Goal: Transaction & Acquisition: Purchase product/service

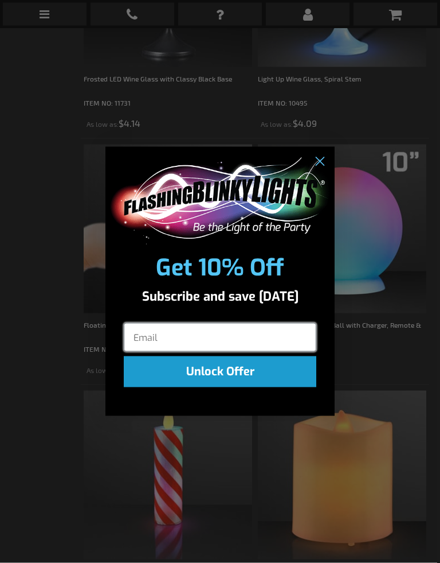
scroll to position [1216, 0]
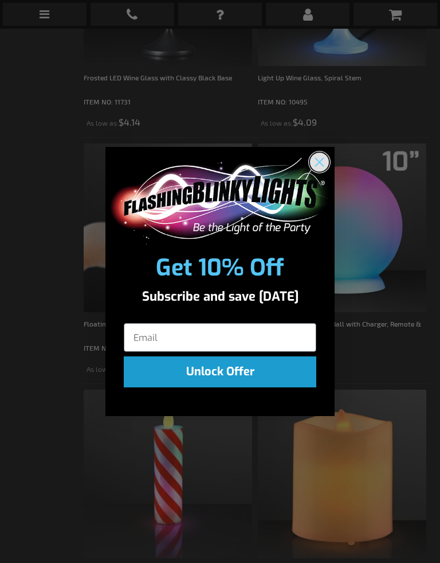
click at [316, 166] on circle "Close dialog" at bounding box center [319, 162] width 19 height 19
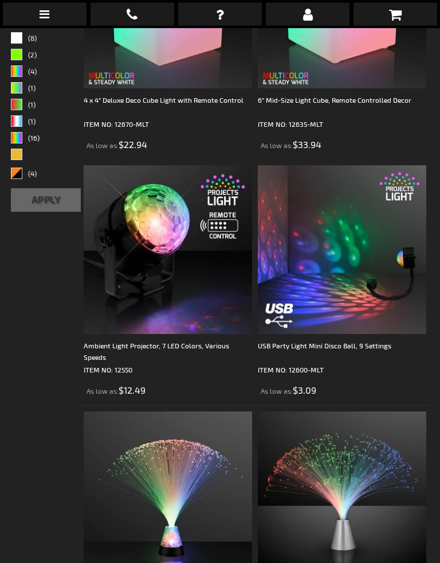
scroll to position [456, 0]
click at [186, 236] on img at bounding box center [168, 249] width 169 height 169
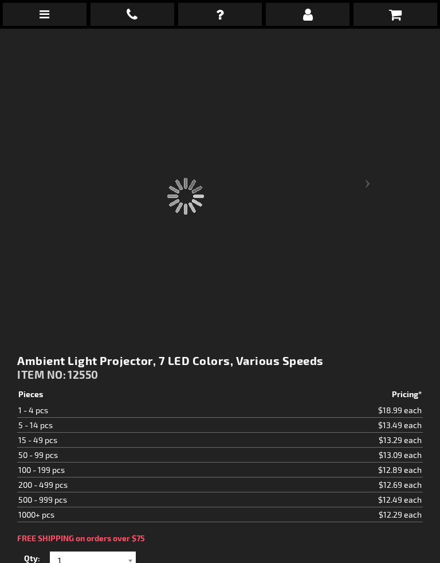
scroll to position [189, 0]
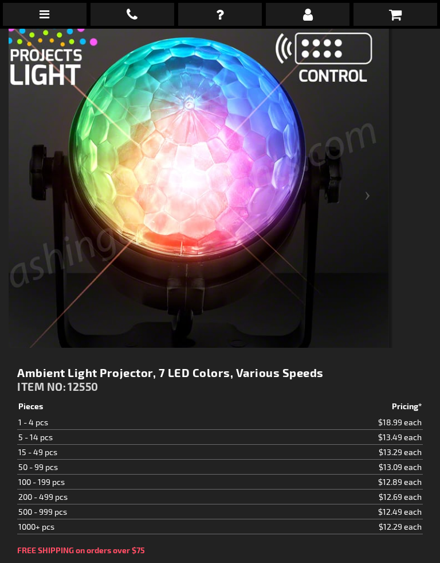
click at [365, 198] on div "Next" at bounding box center [370, 204] width 46 height 415
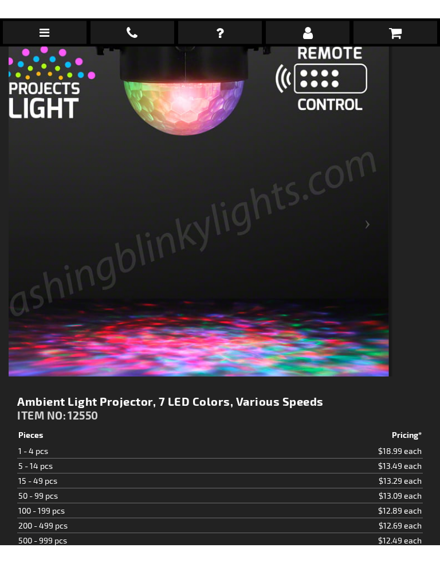
scroll to position [179, 0]
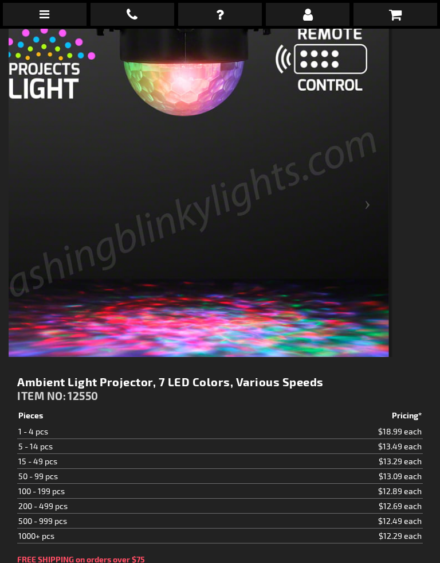
click at [373, 205] on div "Next" at bounding box center [370, 213] width 46 height 415
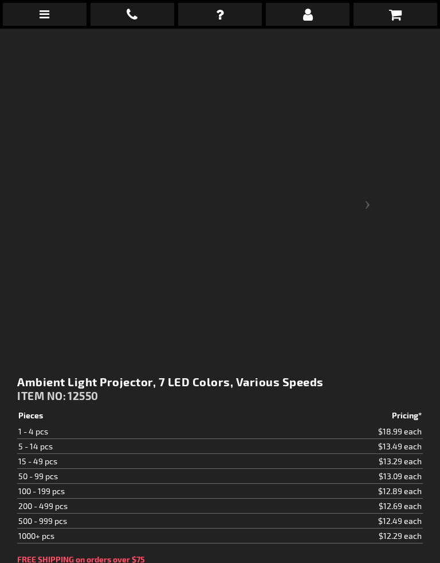
click at [364, 211] on div "Next" at bounding box center [370, 213] width 46 height 415
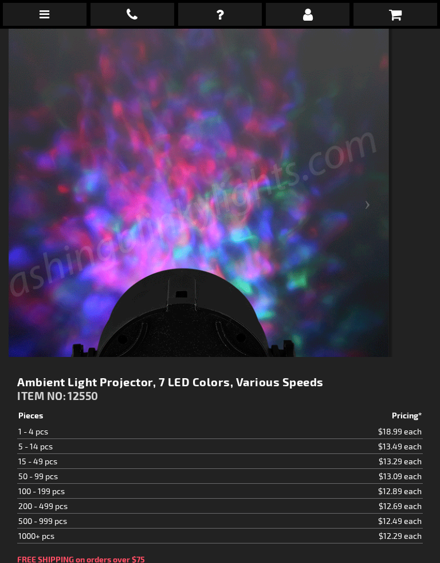
click at [366, 203] on div "Next" at bounding box center [370, 213] width 46 height 415
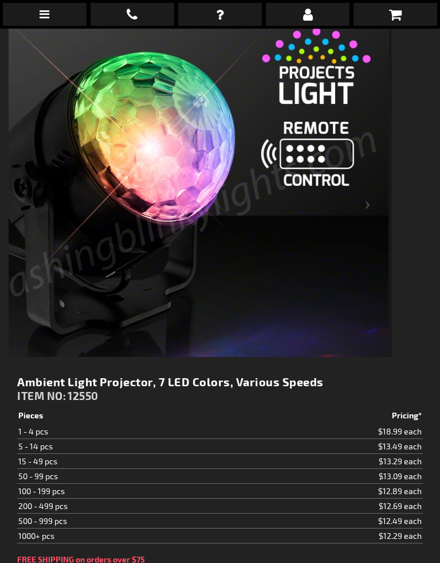
click at [368, 208] on div "Next" at bounding box center [370, 213] width 46 height 415
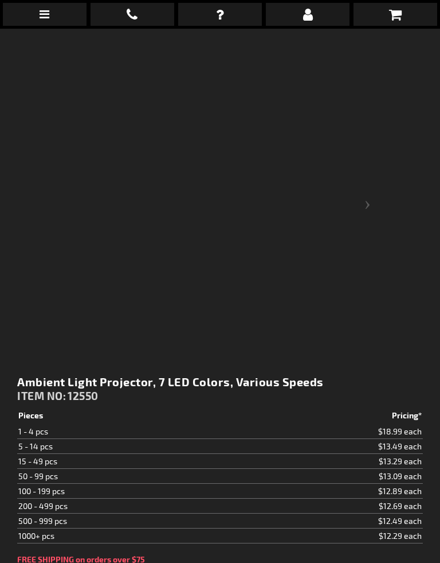
click at [373, 203] on div "Next" at bounding box center [370, 213] width 46 height 415
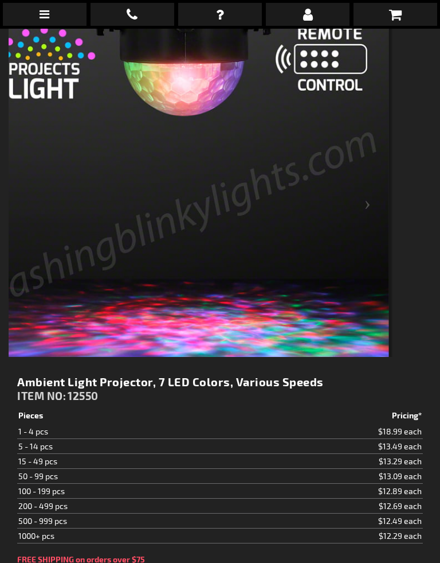
click at [360, 209] on div "Next" at bounding box center [370, 213] width 46 height 415
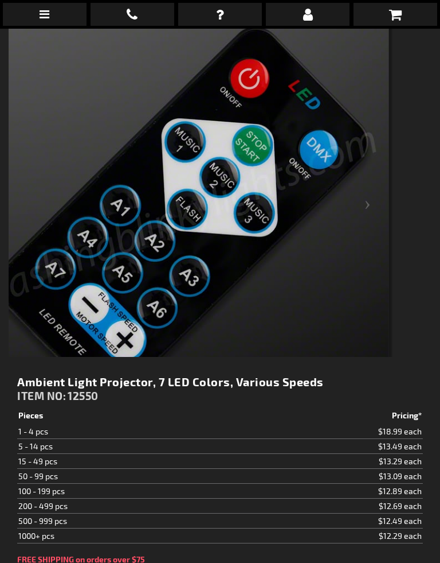
click at [364, 201] on div "Next" at bounding box center [370, 213] width 46 height 415
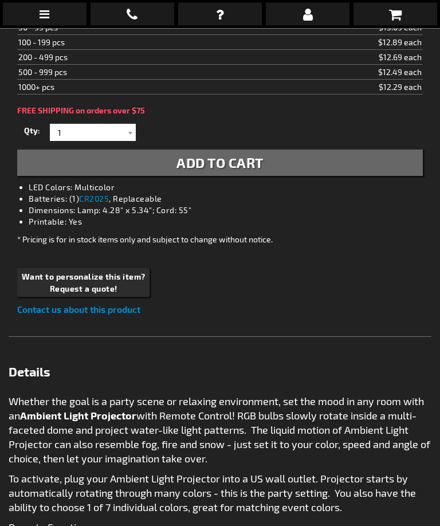
scroll to position [576, 0]
